Goal: Transaction & Acquisition: Purchase product/service

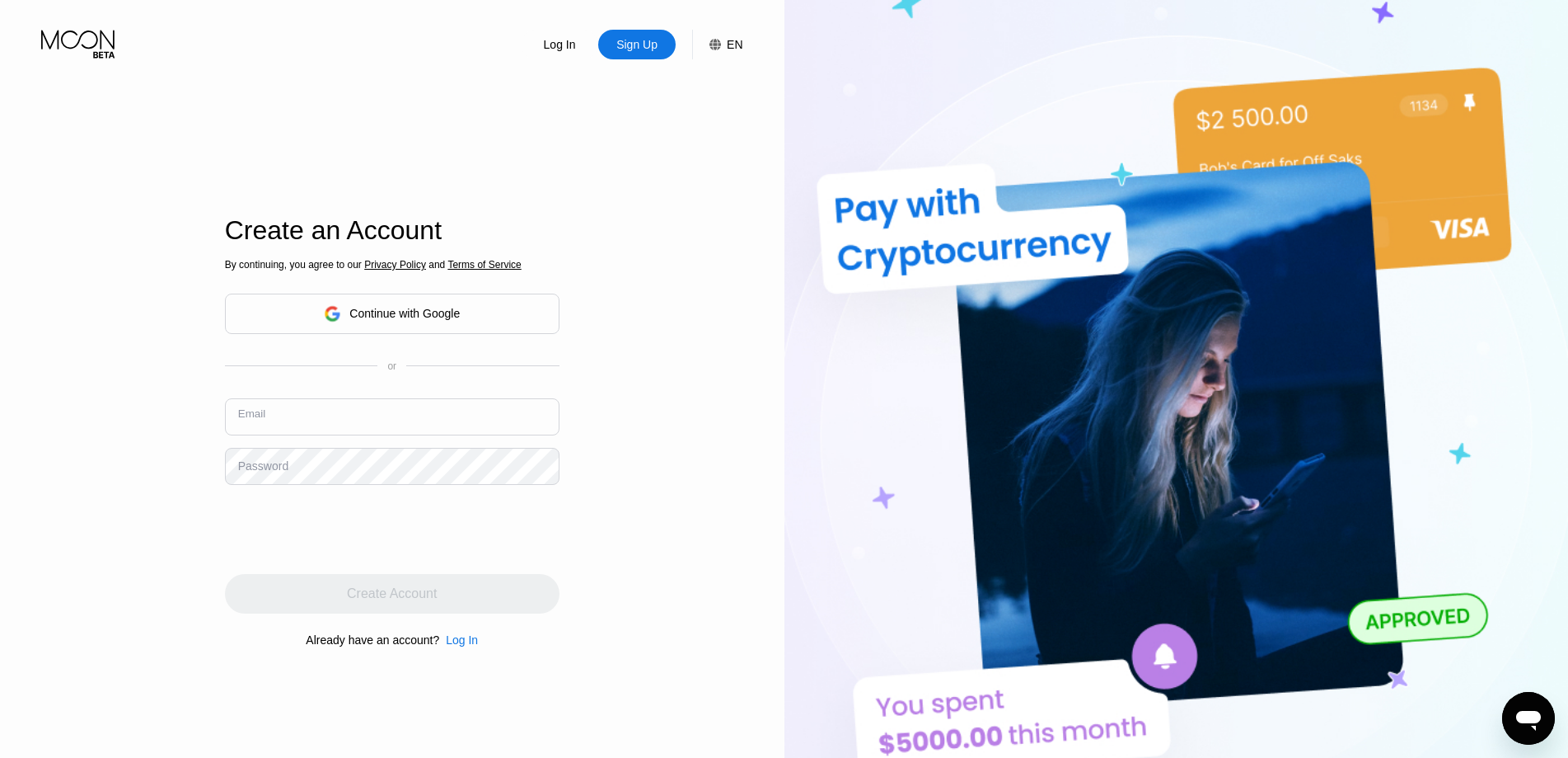
click at [450, 436] on input "text" at bounding box center [393, 417] width 335 height 37
drag, startPoint x: 63, startPoint y: 332, endPoint x: 81, endPoint y: 341, distance: 20.1
click at [64, 332] on div "Log In Sign Up EN Language English Save Create an Account By continuing, you ag…" at bounding box center [392, 416] width 784 height 833
click at [369, 320] on div "Continue with Google" at bounding box center [404, 313] width 111 height 13
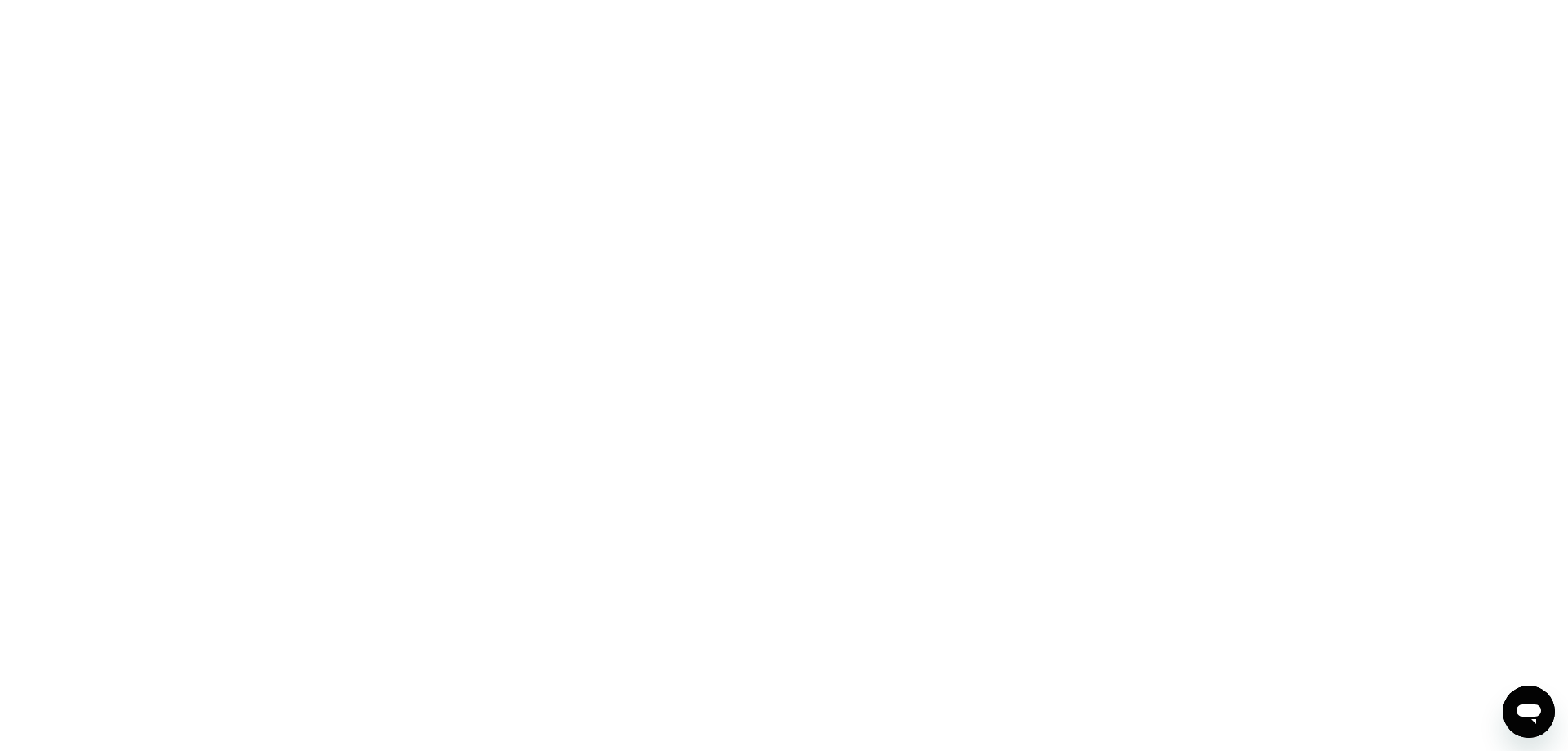
click at [1054, 199] on div at bounding box center [784, 375] width 1568 height 751
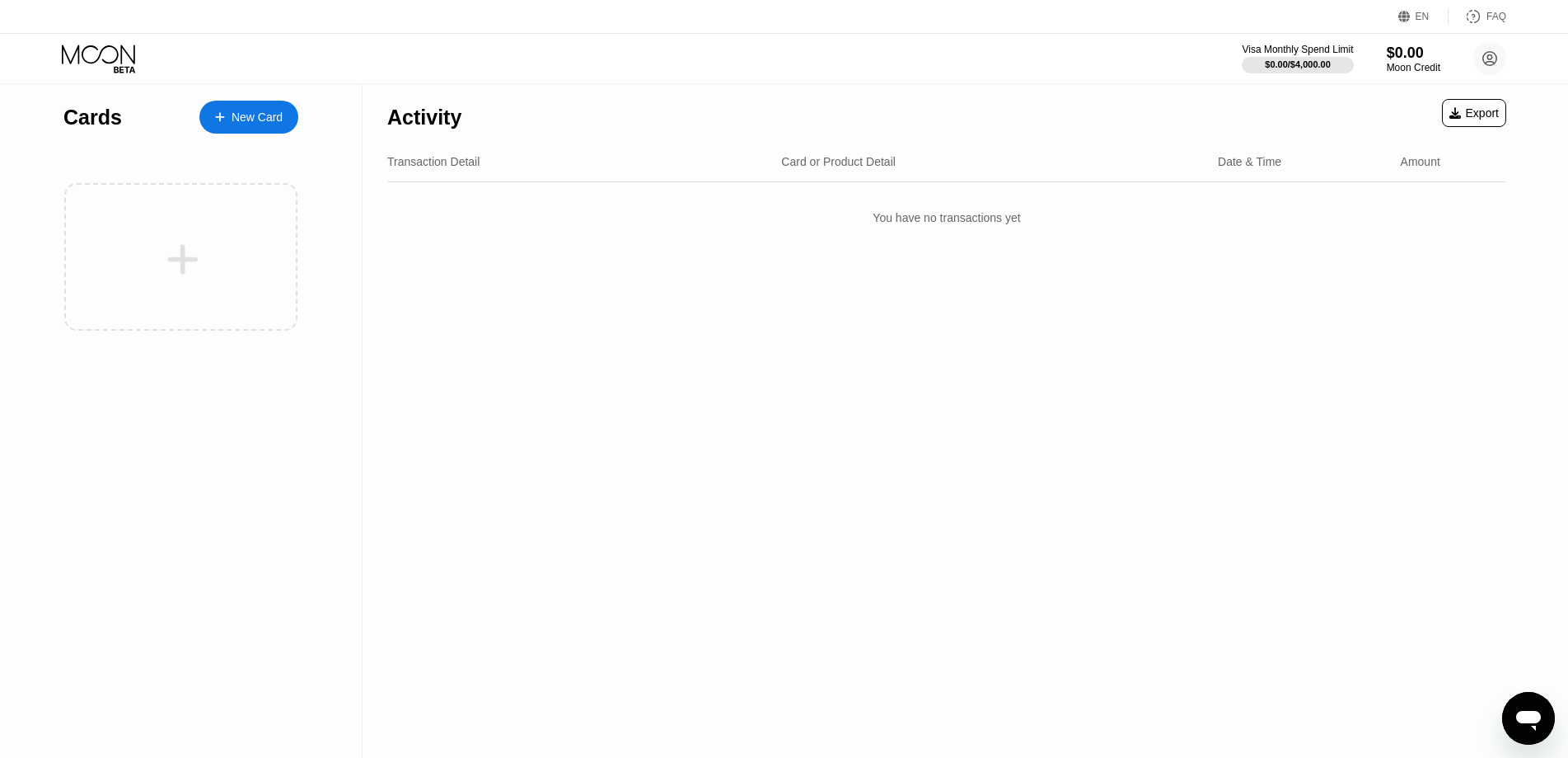
click at [102, 77] on div "Visa Monthly Spend Limit $0.00 / $4,000.00 $0.00 Moon Credit Vahan Vardanyan va…" at bounding box center [784, 58] width 1568 height 49
click at [110, 64] on icon at bounding box center [100, 59] width 77 height 28
click at [106, 34] on div "Visa Monthly Spend Limit $0.00 / $4,000.00 $0.00 Moon Credit Vahan Vardanyan va…" at bounding box center [784, 58] width 1568 height 49
click at [123, 46] on icon at bounding box center [100, 59] width 77 height 28
click at [1400, 50] on div "$0.00" at bounding box center [1414, 52] width 55 height 18
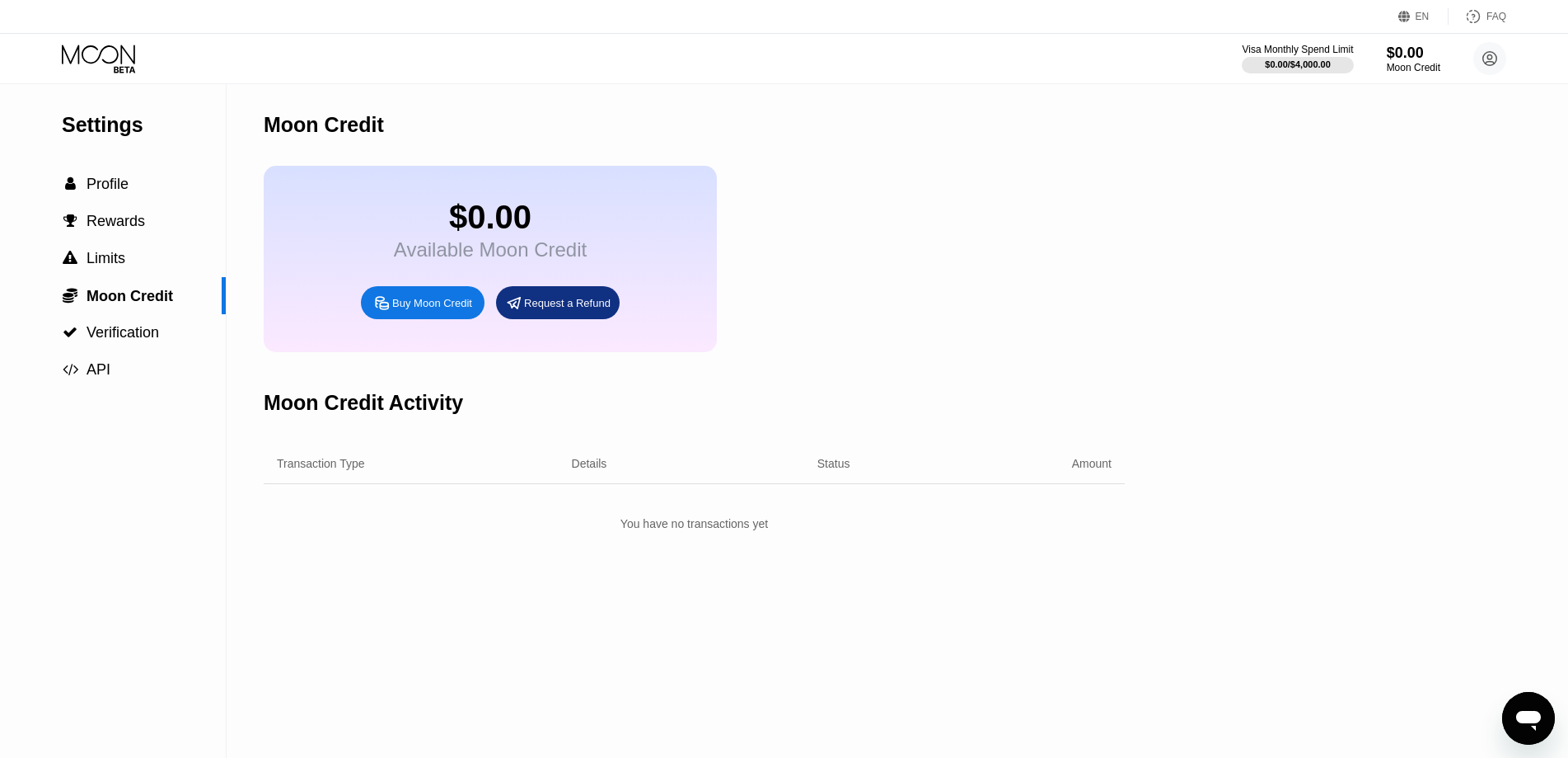
click at [453, 319] on div "Buy Moon Credit" at bounding box center [423, 302] width 124 height 33
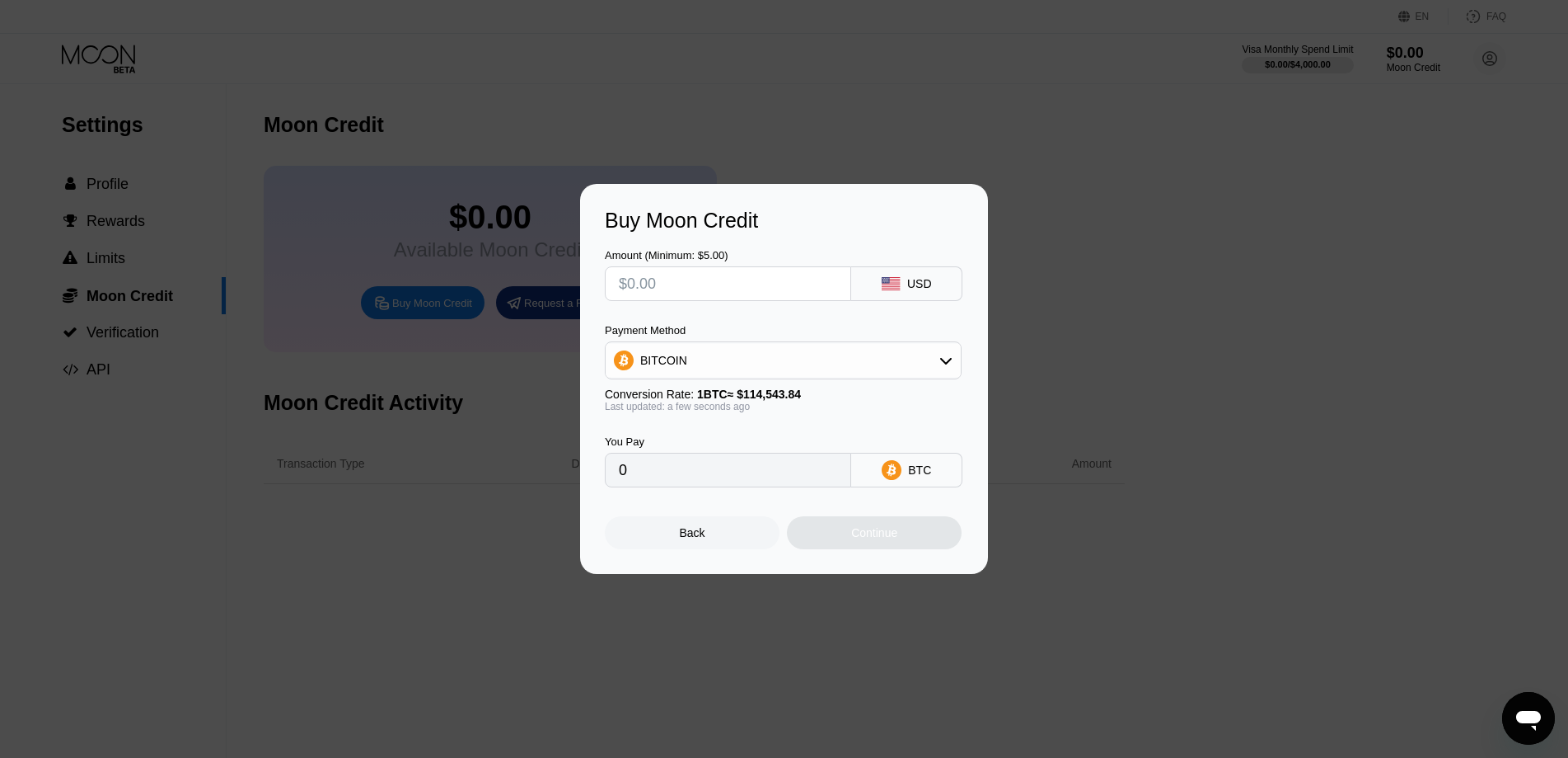
click at [811, 291] on input "text" at bounding box center [727, 283] width 218 height 33
type input "$2"
type input "0.00001747"
type input "$20"
type input "0.00017461"
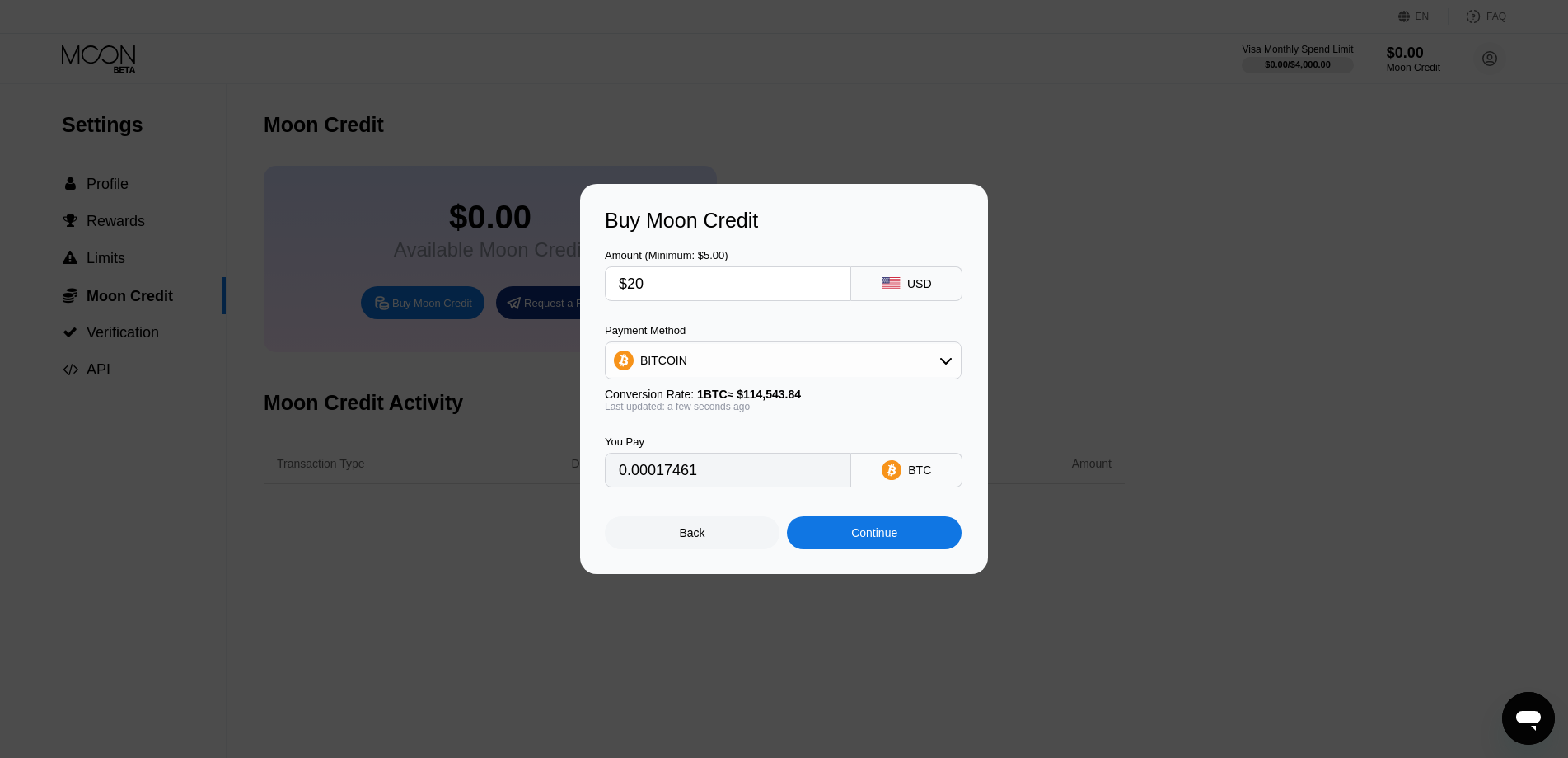
drag, startPoint x: 689, startPoint y: 274, endPoint x: 500, endPoint y: 281, distance: 189.1
click at [500, 281] on div "Buy Moon Credit Amount (Minimum: $5.00) $20 USD Payment Method BITCOIN Conversi…" at bounding box center [784, 379] width 1568 height 390
type input "$5"
type input "0.00004366"
type input "$50"
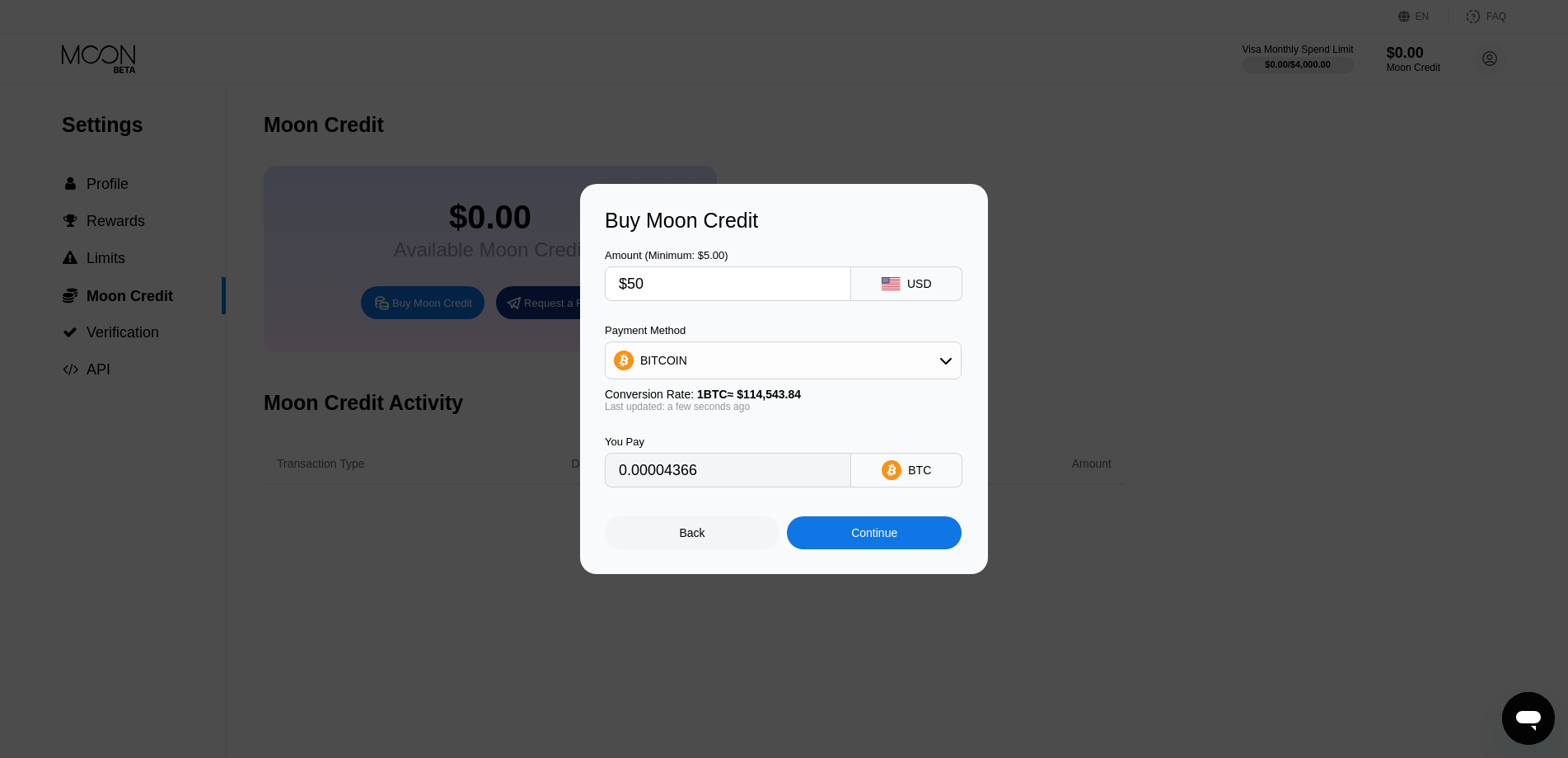
type input "0.00043652"
type input "$50"
click at [943, 470] on div "BTC" at bounding box center [907, 469] width 111 height 34
click at [901, 352] on div "BITCOIN" at bounding box center [784, 360] width 355 height 33
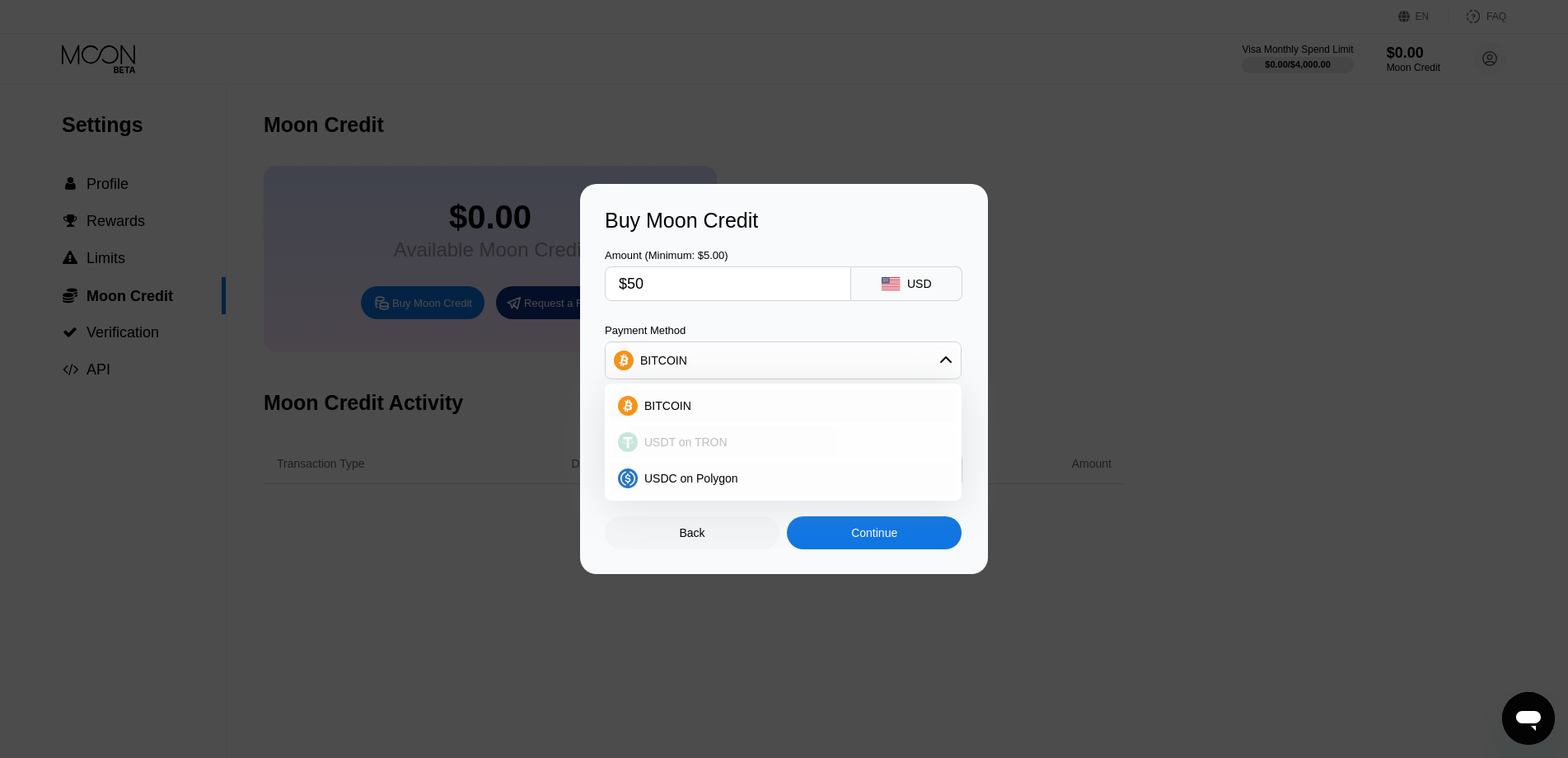
click at [870, 438] on div "USDT on TRON" at bounding box center [793, 442] width 311 height 13
type input "50.51"
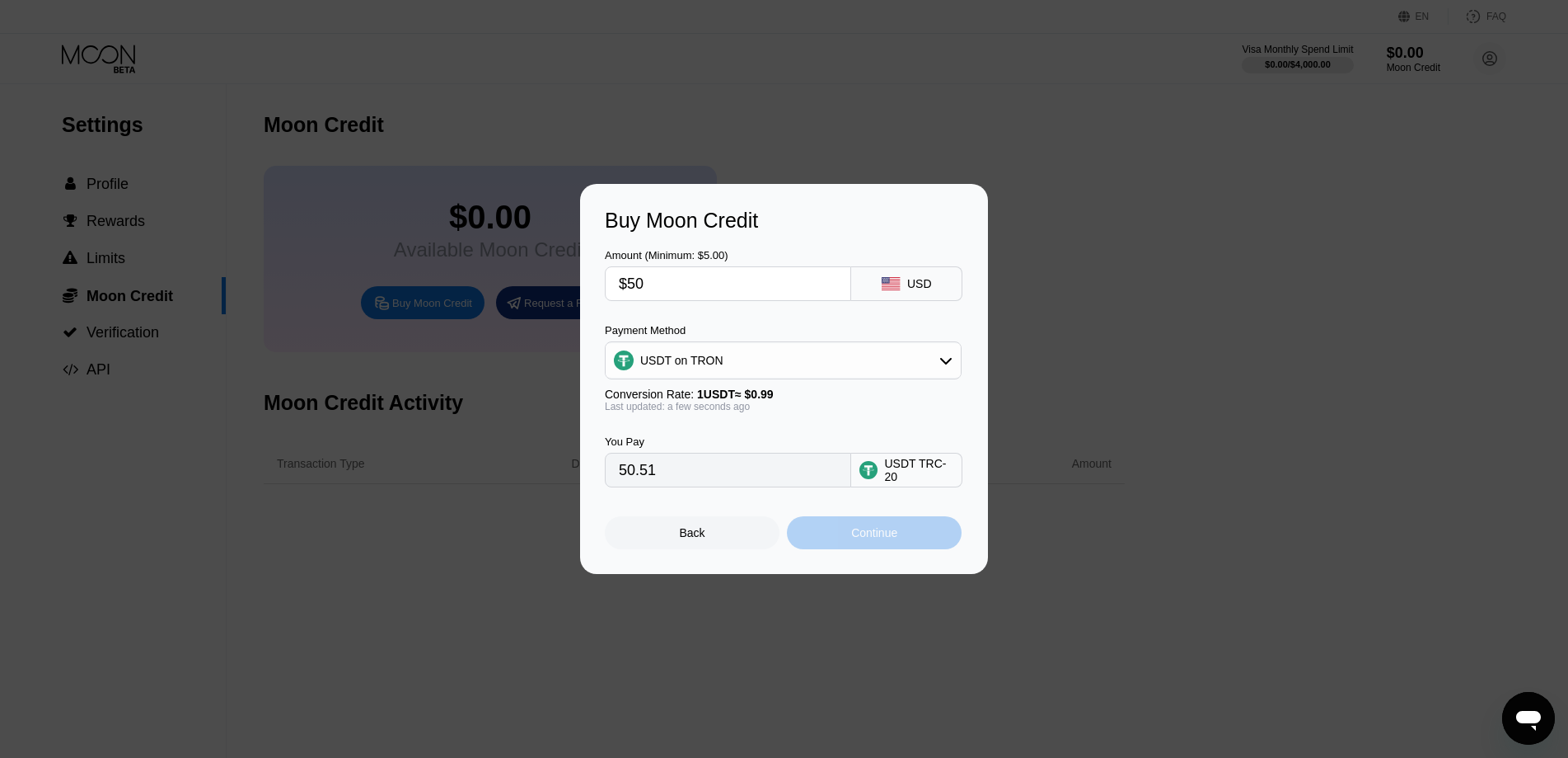
click at [842, 535] on div "Continue" at bounding box center [874, 532] width 175 height 33
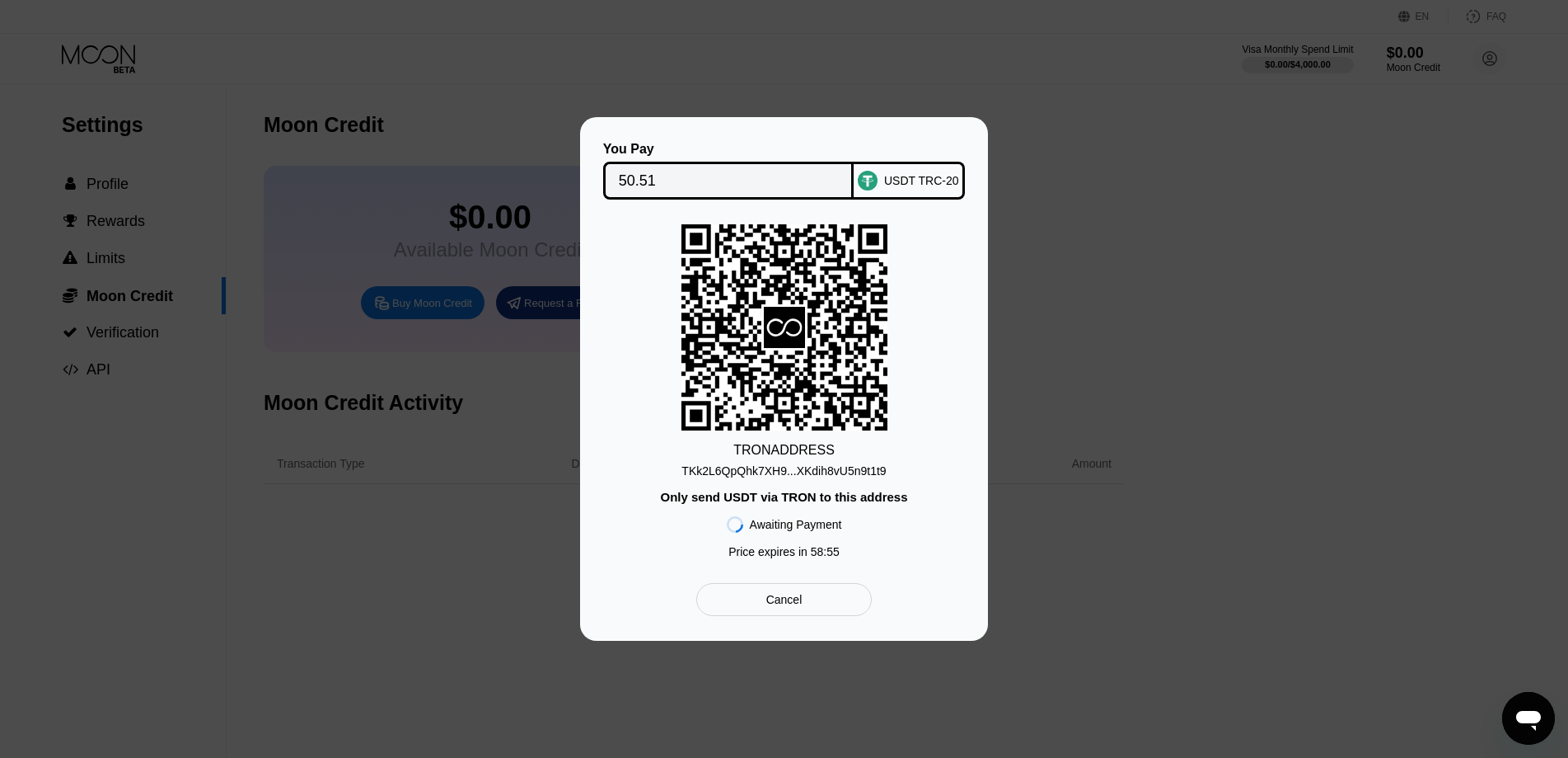
click at [772, 477] on div "TKk2L6QpQhk7XH9...XKdih8vU5n9t1t9" at bounding box center [784, 471] width 204 height 13
click at [781, 330] on icon at bounding box center [784, 327] width 35 height 18
click at [779, 318] on icon at bounding box center [784, 327] width 35 height 18
click at [782, 346] on rect at bounding box center [784, 327] width 46 height 46
click at [790, 385] on rect at bounding box center [784, 327] width 206 height 206
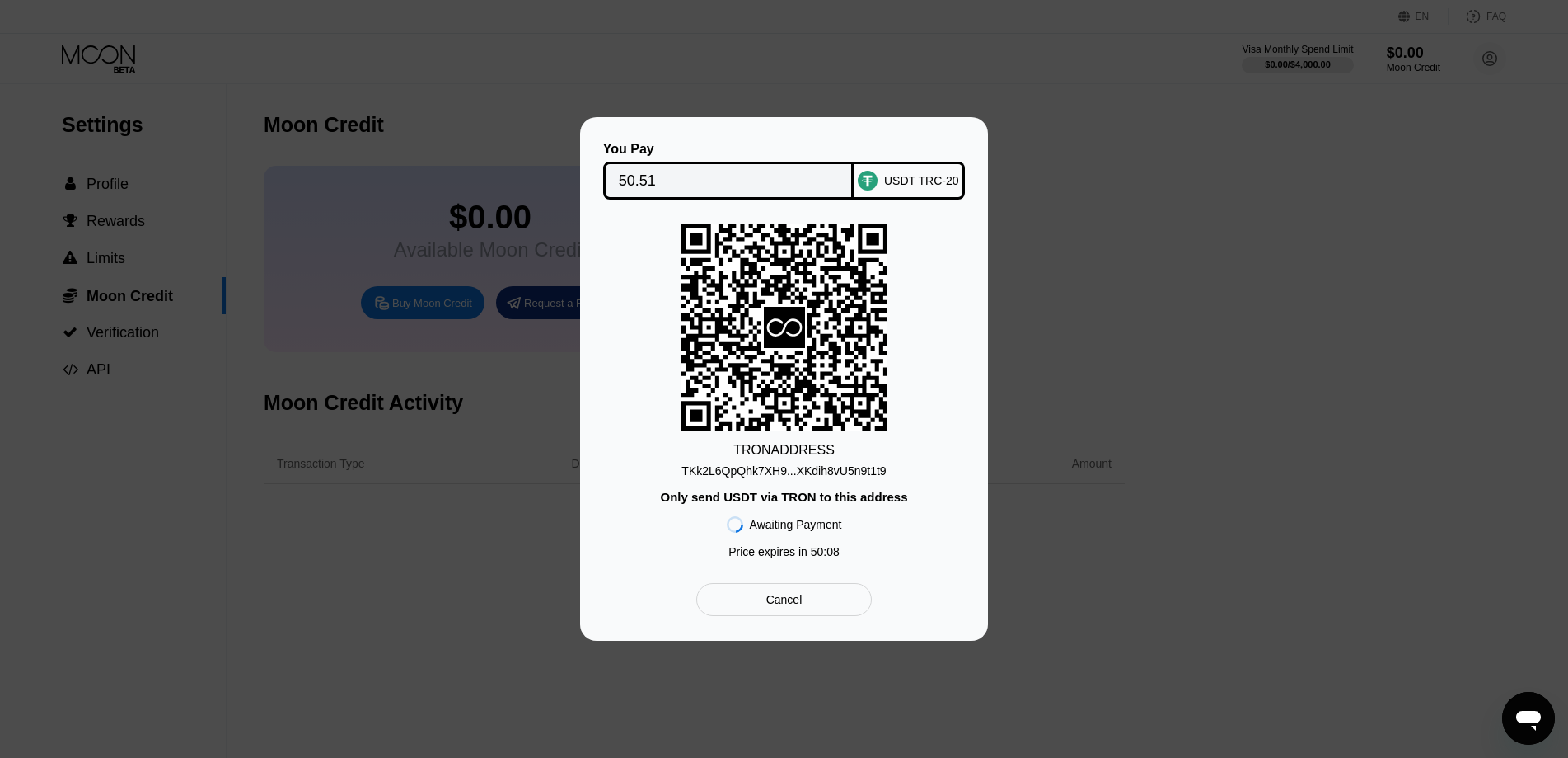
click at [785, 360] on icon at bounding box center [784, 327] width 206 height 202
click at [775, 499] on div "Only send USDT via TRON to this address" at bounding box center [784, 497] width 247 height 14
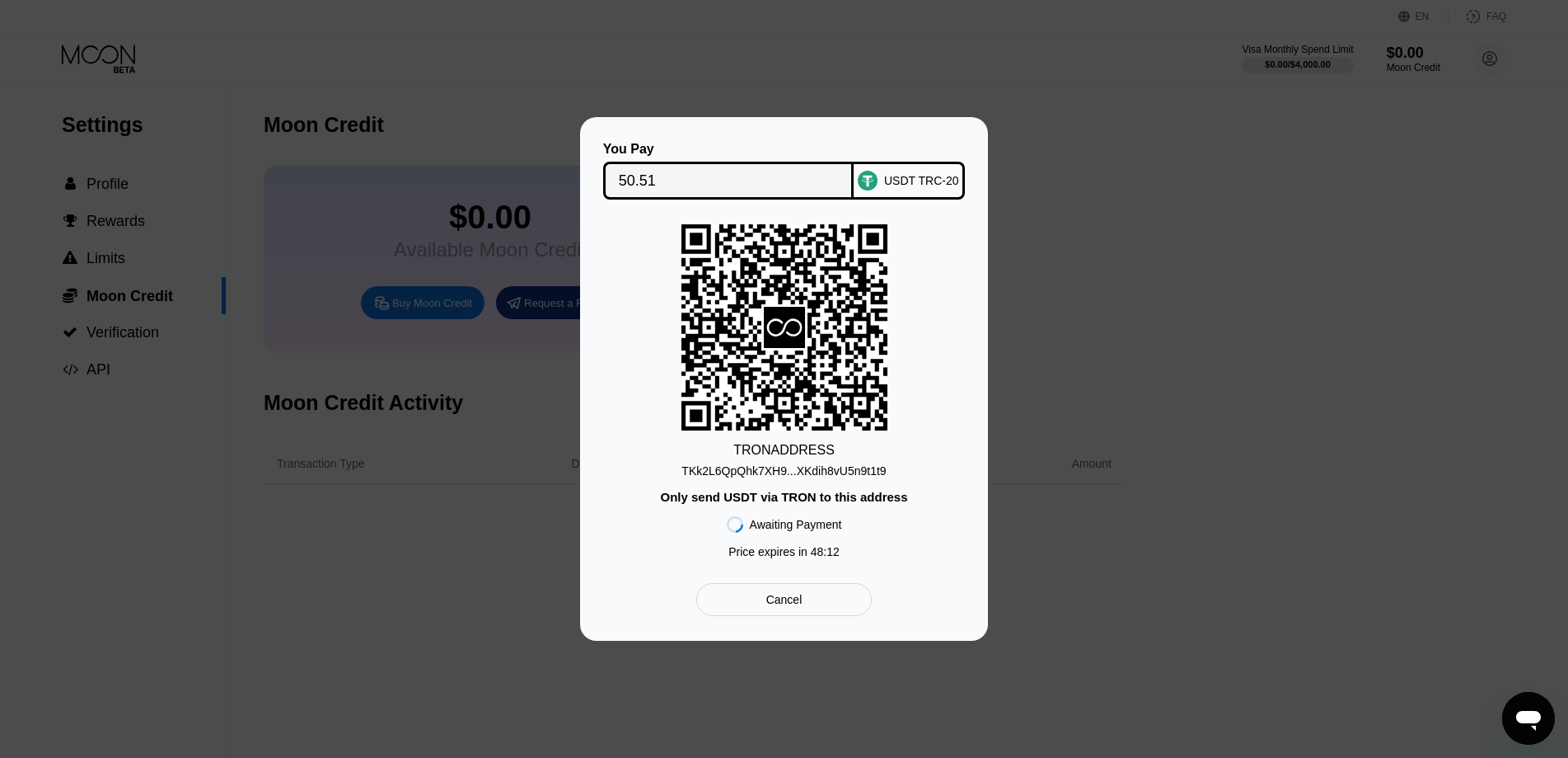
click at [775, 499] on div "Only send USDT via TRON to this address" at bounding box center [784, 497] width 247 height 14
click at [785, 499] on div "Only send USDT via TRON to this address" at bounding box center [784, 497] width 247 height 14
click at [800, 500] on div "Only send USDT via TRON to this address" at bounding box center [784, 497] width 247 height 14
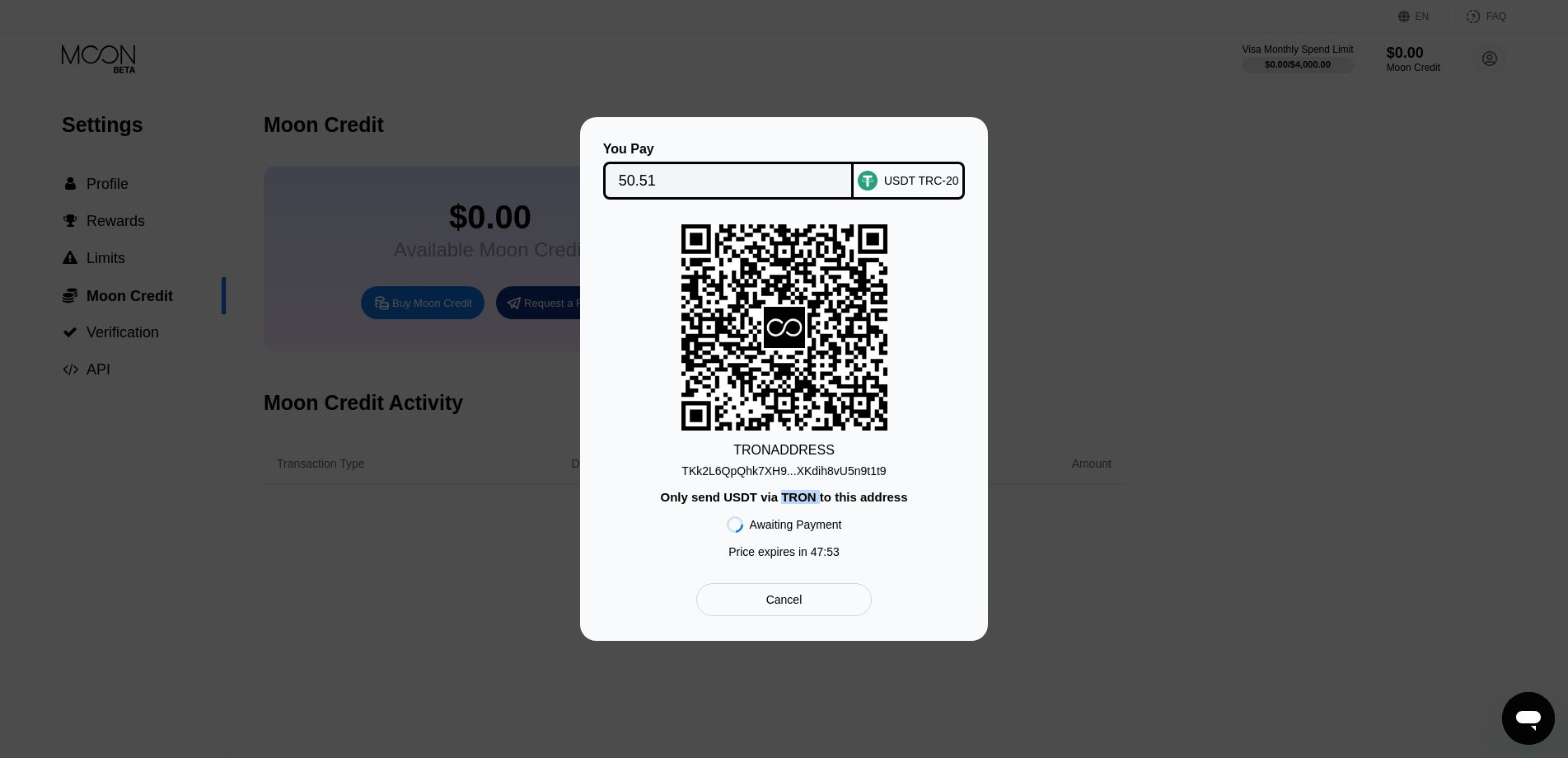
click at [800, 500] on div "Only send USDT via TRON to this address" at bounding box center [784, 497] width 247 height 14
click at [748, 498] on div "Only send USDT via TRON to this address" at bounding box center [784, 497] width 247 height 14
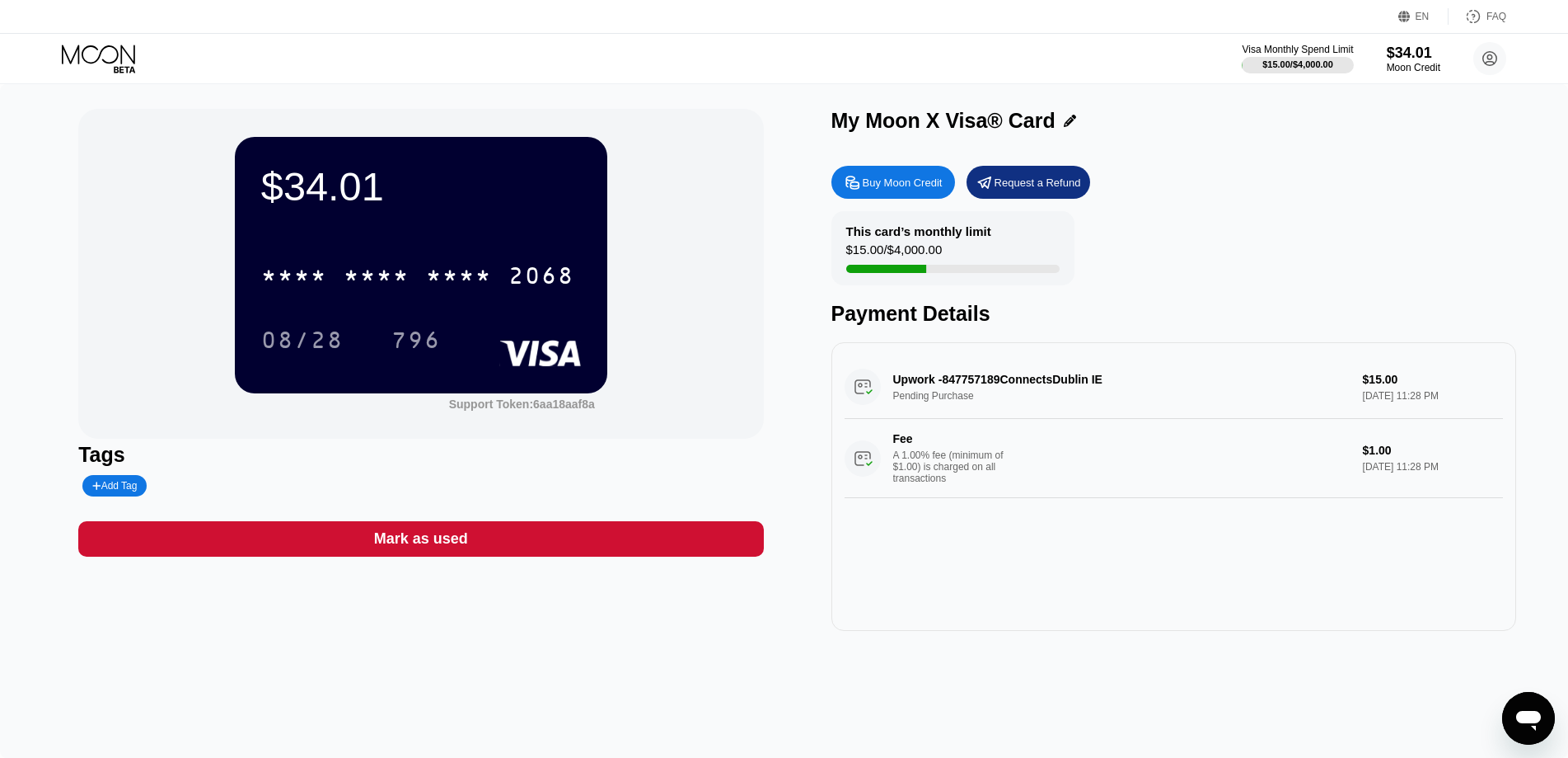
click at [1208, 156] on div "My Moon X Visa® Card Buy Moon Credit Request a Refund This card’s monthly limit…" at bounding box center [1174, 369] width 685 height 522
click at [733, 81] on div "Visa Monthly Spend Limit $15.00 / $4,000.00 $34.01 Moon Credit Vahan Vardanyan …" at bounding box center [784, 58] width 1568 height 49
click at [1194, 129] on div "My Moon X Visa® Card" at bounding box center [1174, 121] width 685 height 24
drag, startPoint x: 1194, startPoint y: 129, endPoint x: 1194, endPoint y: 147, distance: 18.0
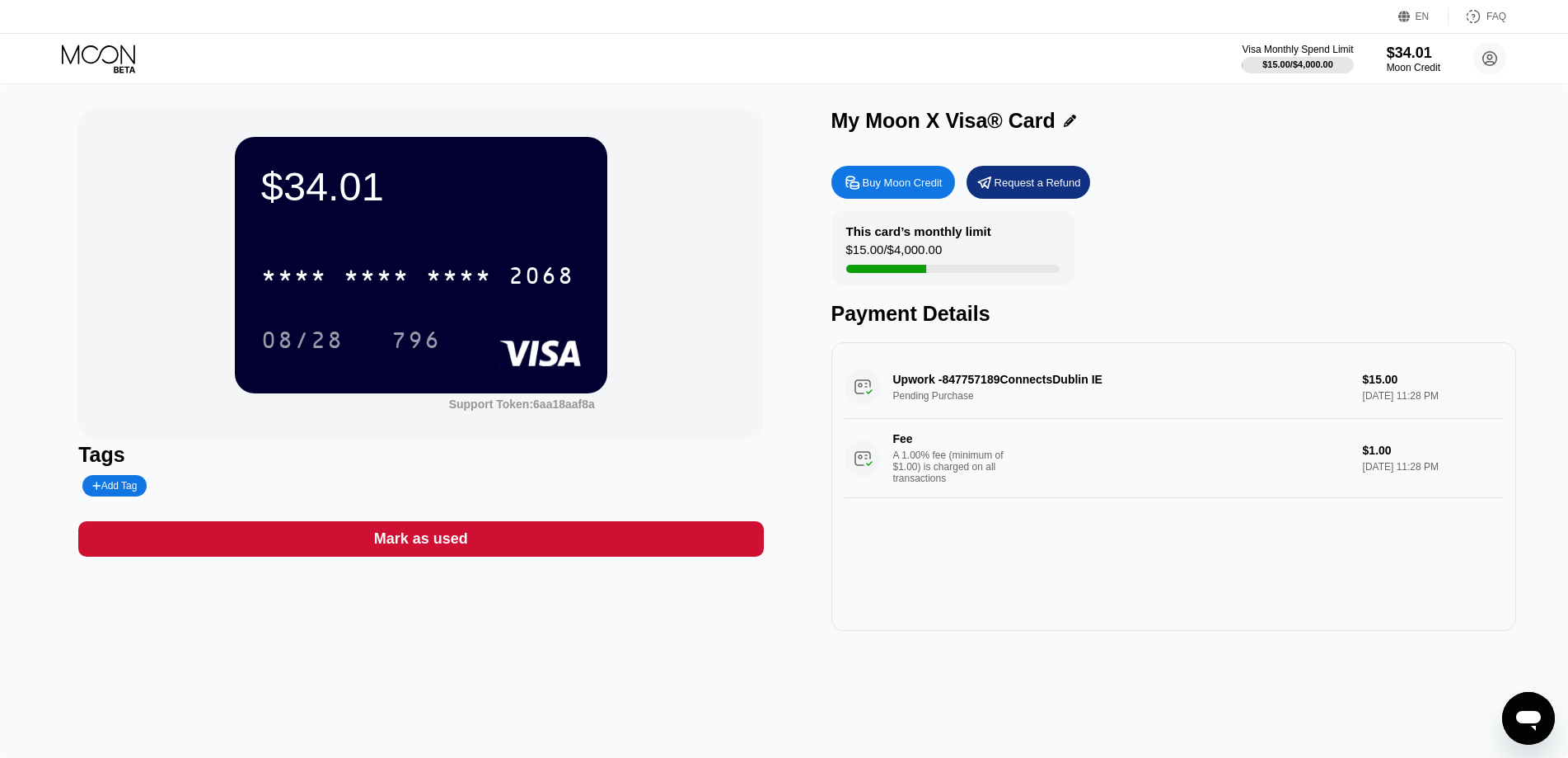
click at [1194, 129] on div "My Moon X Visa® Card" at bounding box center [1174, 121] width 685 height 24
click at [1194, 202] on div "Buy Moon Credit Request a Refund This card’s monthly limit $15.00 / $4,000.00 P…" at bounding box center [1174, 394] width 685 height 473
click at [1266, 236] on div "This card’s monthly limit $15.00 / $4,000.00 Payment Details" at bounding box center [1174, 268] width 685 height 115
click at [779, 145] on div "$34.01 * * * * * * * * * * * * 2068 08/28 796 Support Token: 6aa18aaf8a Tags Ad…" at bounding box center [784, 369] width 1411 height 522
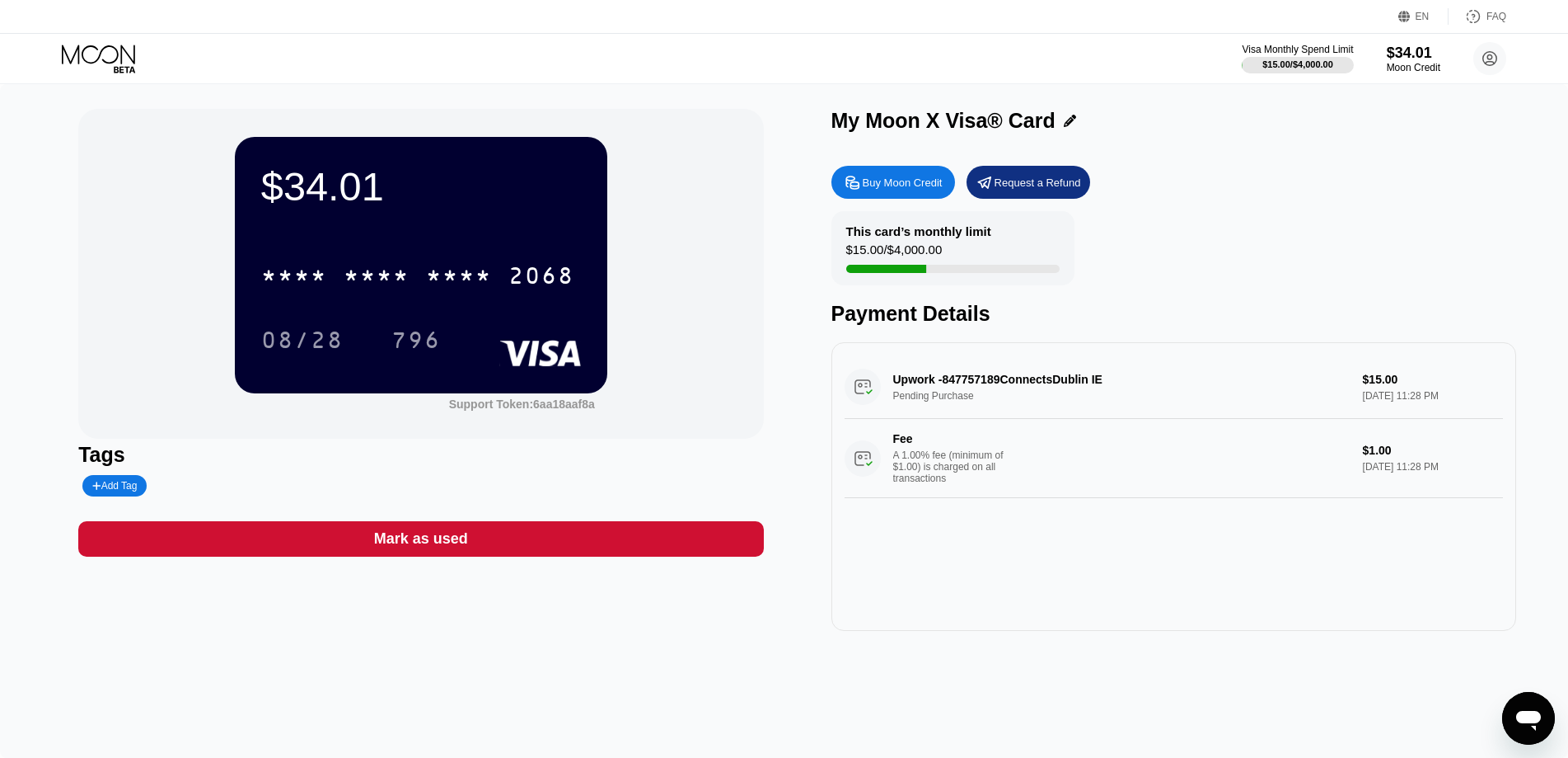
click at [105, 65] on icon at bounding box center [100, 59] width 77 height 28
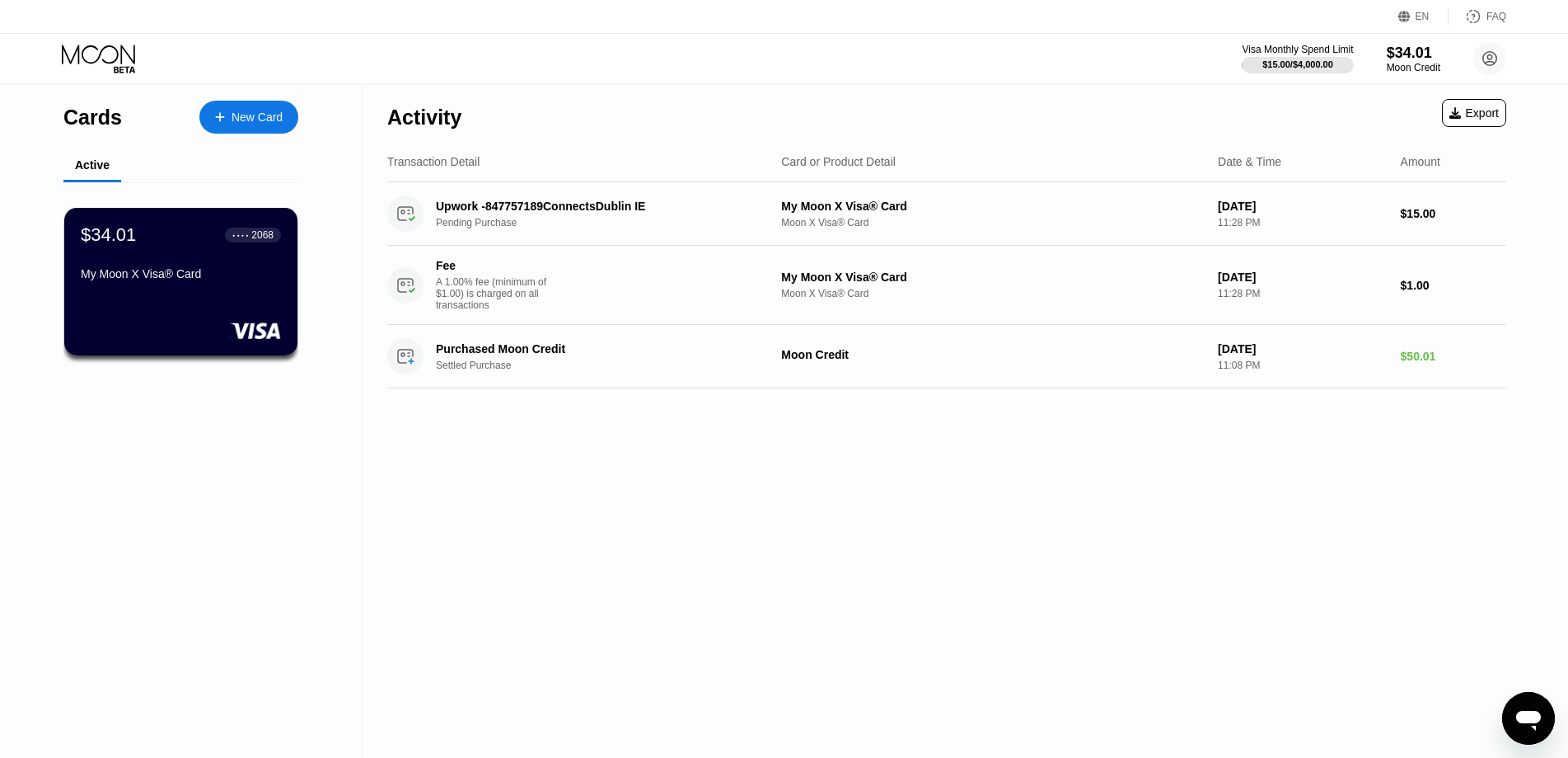
click at [717, 512] on div "Activity Export Transaction Detail Card or Product Detail Date & Time Amount Up…" at bounding box center [947, 420] width 1169 height 673
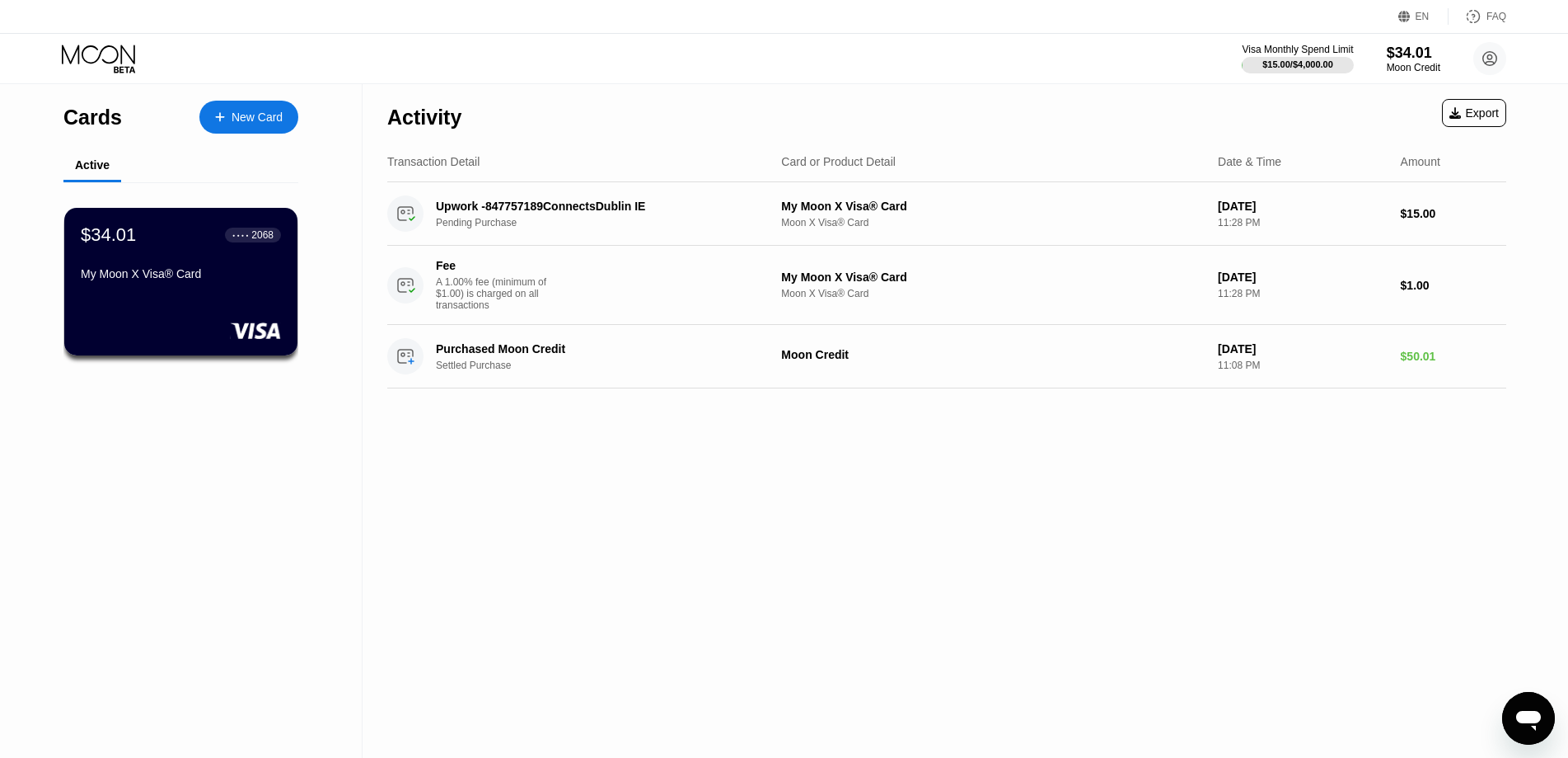
click at [708, 544] on div "Activity Export Transaction Detail Card or Product Detail Date & Time Amount Up…" at bounding box center [947, 420] width 1169 height 673
click at [212, 276] on div "My Moon X Visa® Card" at bounding box center [180, 274] width 202 height 13
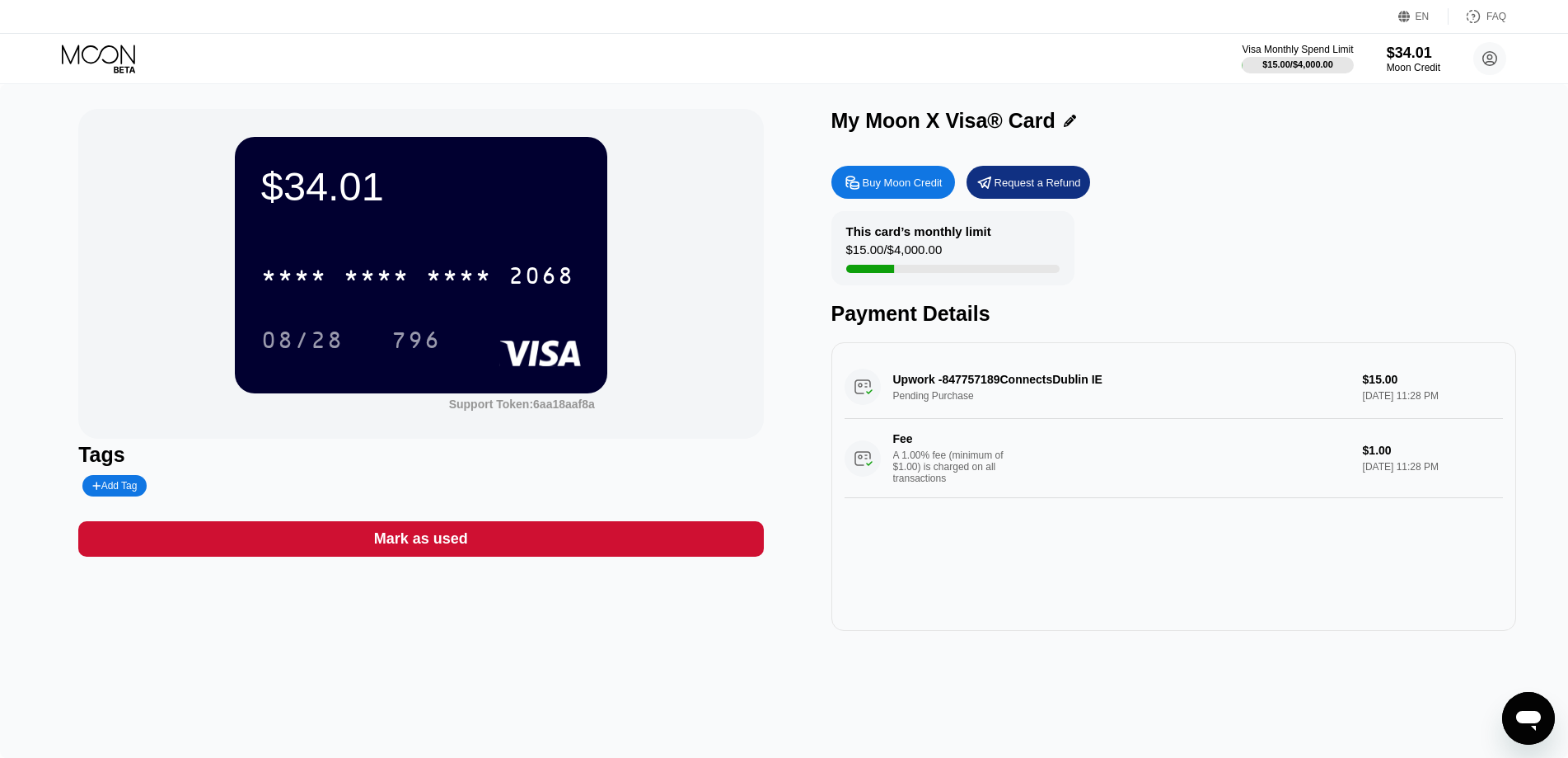
click at [99, 491] on icon at bounding box center [96, 486] width 9 height 10
click at [142, 489] on input "text" at bounding box center [155, 486] width 126 height 12
type input "e"
type input "edgar"
click at [82, 58] on icon at bounding box center [99, 54] width 74 height 19
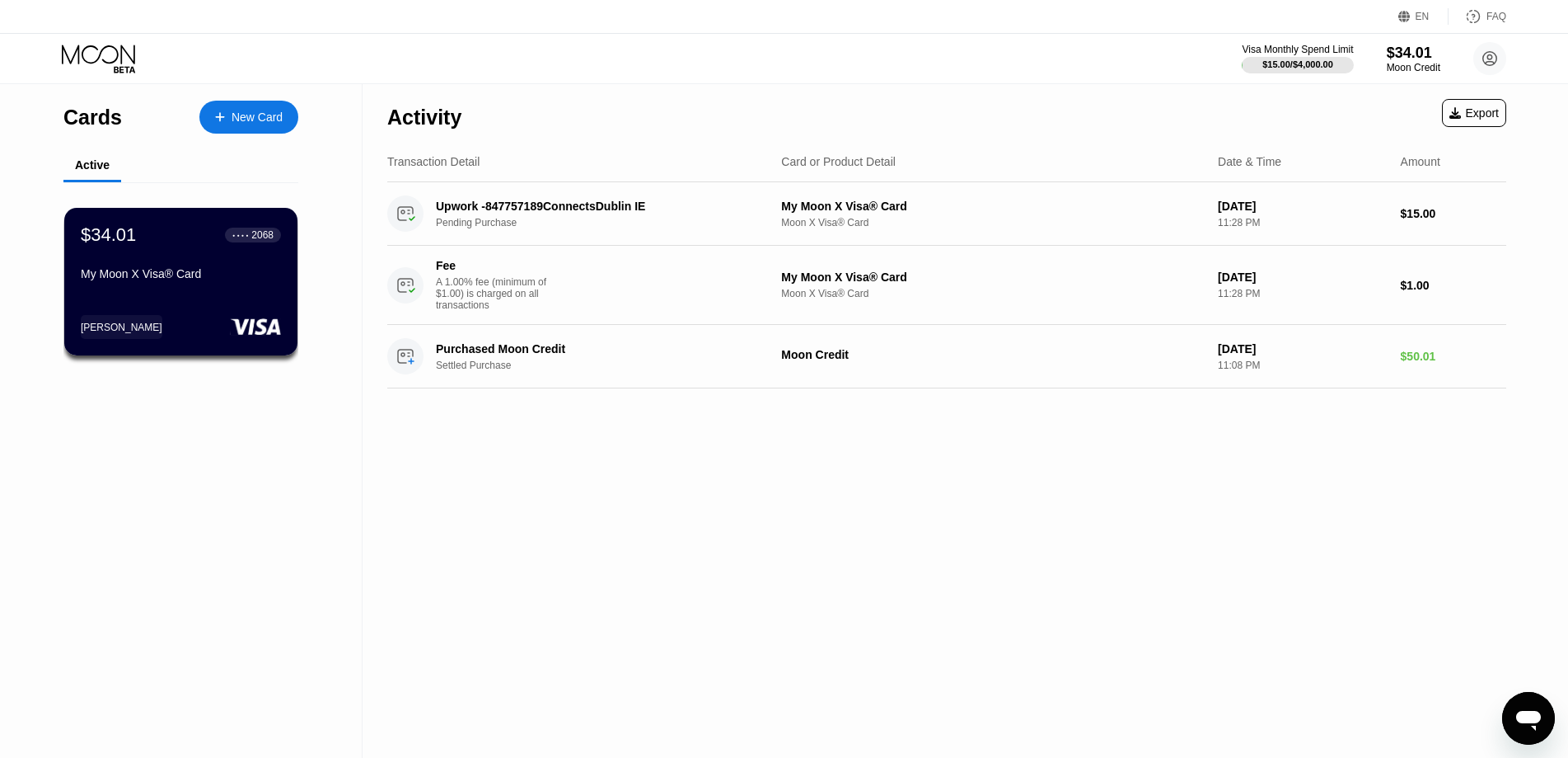
click at [457, 452] on div "Activity Export Transaction Detail Card or Product Detail Date & Time Amount Up…" at bounding box center [947, 420] width 1169 height 673
click at [530, 567] on div "Activity Export Transaction Detail Card or Product Detail Date & Time Amount Up…" at bounding box center [947, 420] width 1169 height 673
